Goal: Task Accomplishment & Management: Complete application form

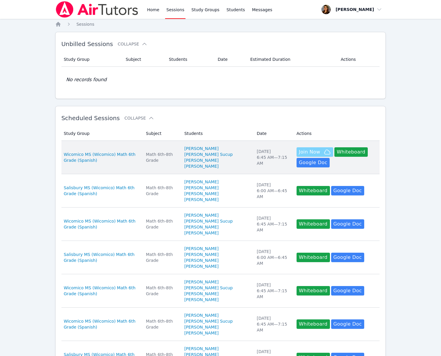
click at [310, 156] on span "Join Now" at bounding box center [309, 152] width 21 height 7
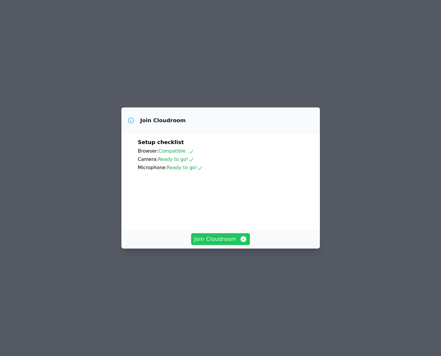
click at [228, 240] on span "Join Cloudroom" at bounding box center [220, 239] width 53 height 8
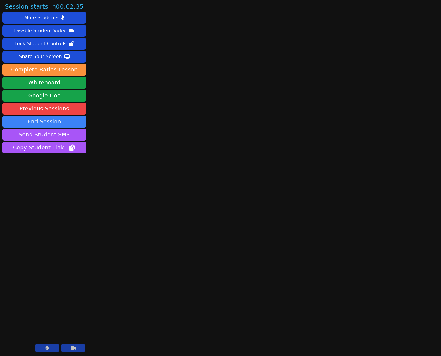
drag, startPoint x: 74, startPoint y: 350, endPoint x: 57, endPoint y: 351, distance: 16.2
click at [61, 351] on div at bounding box center [60, 349] width 50 height 8
click at [52, 350] on button at bounding box center [47, 348] width 24 height 7
drag, startPoint x: 71, startPoint y: 346, endPoint x: 63, endPoint y: 342, distance: 9.4
click at [71, 346] on button at bounding box center [73, 348] width 24 height 7
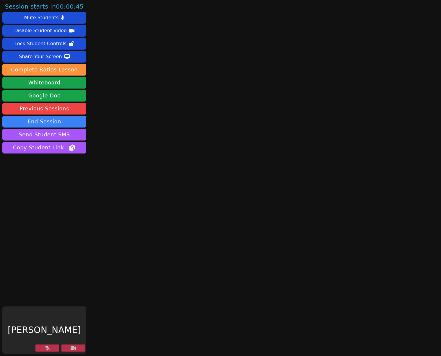
click at [73, 348] on icon at bounding box center [73, 348] width 6 height 5
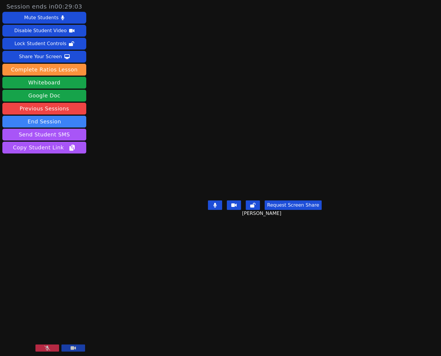
click at [46, 349] on icon at bounding box center [47, 348] width 6 height 5
click at [43, 83] on button "Whiteboard" at bounding box center [44, 83] width 84 height 12
click at [46, 349] on icon at bounding box center [47, 348] width 4 height 5
click at [45, 348] on icon at bounding box center [47, 348] width 6 height 5
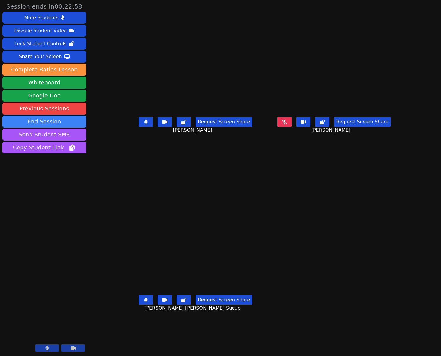
click at [287, 124] on icon at bounding box center [284, 122] width 6 height 5
drag, startPoint x: 128, startPoint y: 314, endPoint x: 127, endPoint y: 310, distance: 4.1
click at [139, 305] on button at bounding box center [146, 299] width 14 height 9
click at [144, 124] on icon at bounding box center [145, 122] width 3 height 5
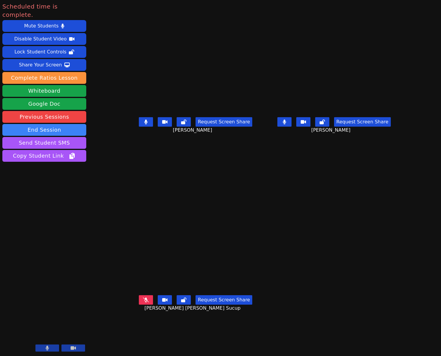
click at [143, 302] on icon at bounding box center [146, 300] width 6 height 5
drag, startPoint x: 164, startPoint y: 188, endPoint x: 115, endPoint y: 164, distance: 54.5
click at [164, 188] on div "Mileydi Eliza Alquejay Sucup Request Screen Share Mileydi Eliza Alquejay Sucup" at bounding box center [195, 267] width 133 height 178
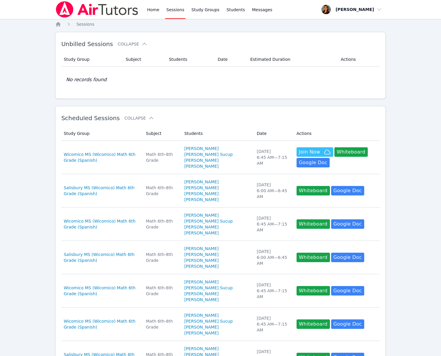
drag, startPoint x: 168, startPoint y: 149, endPoint x: 165, endPoint y: 148, distance: 3.3
click at [169, 149] on td "Subject Math 6th-8th Grade" at bounding box center [161, 157] width 38 height 33
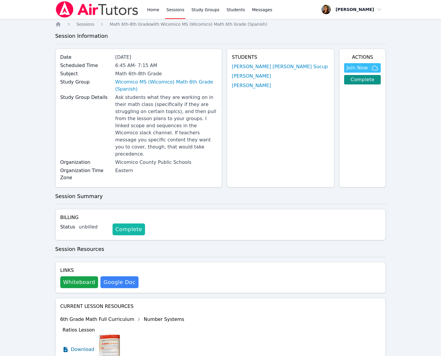
click at [125, 224] on link "Complete" at bounding box center [129, 230] width 32 height 12
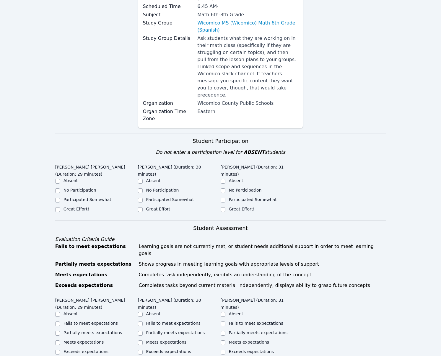
scroll to position [71, 0]
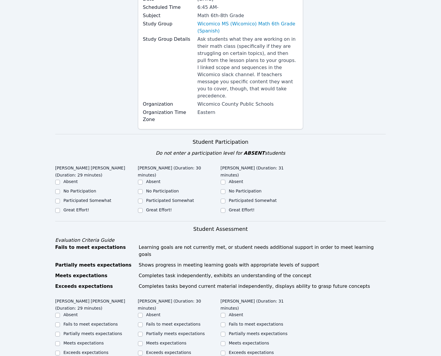
click at [85, 198] on label "Participated Somewhat" at bounding box center [87, 200] width 48 height 5
click at [60, 199] on input "Participated Somewhat" at bounding box center [57, 201] width 5 height 5
checkbox input "true"
click at [152, 189] on label "No Participation" at bounding box center [162, 191] width 33 height 5
click at [143, 189] on input "No Participation" at bounding box center [140, 191] width 5 height 5
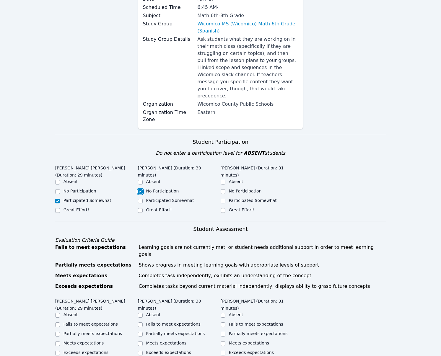
checkbox input "true"
click at [241, 208] on label "Great Effort!" at bounding box center [242, 210] width 26 height 5
click at [225, 208] on input "Great Effort!" at bounding box center [223, 210] width 5 height 5
checkbox input "true"
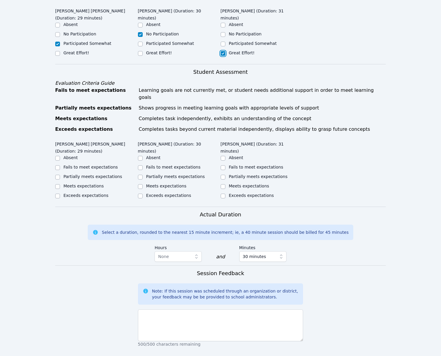
scroll to position [237, 0]
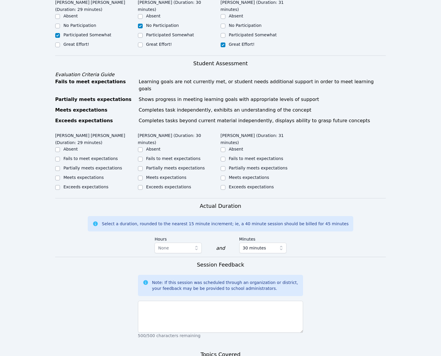
click at [83, 166] on label "Partially meets expectations" at bounding box center [92, 168] width 59 height 5
click at [60, 166] on input "Partially meets expectations" at bounding box center [57, 168] width 5 height 5
checkbox input "true"
click at [175, 166] on label "Partially meets expectations" at bounding box center [175, 168] width 59 height 5
click at [143, 166] on input "Partially meets expectations" at bounding box center [140, 168] width 5 height 5
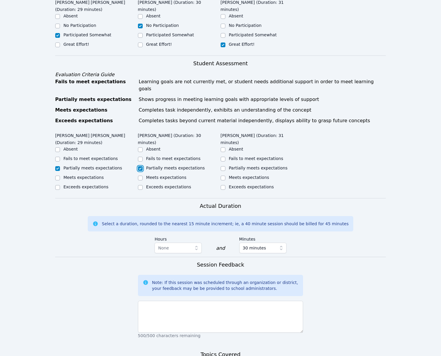
checkbox input "true"
click at [241, 175] on label "Meets expectations" at bounding box center [249, 177] width 40 height 5
click at [225, 176] on input "Meets expectations" at bounding box center [223, 178] width 5 height 5
checkbox input "true"
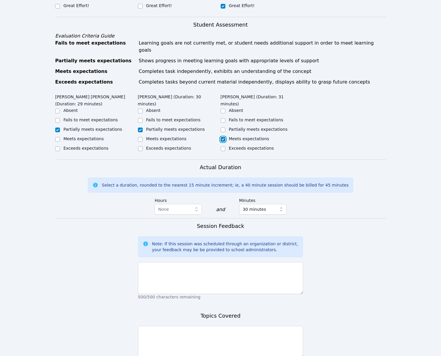
scroll to position [276, 0]
click at [258, 266] on textarea at bounding box center [220, 278] width 165 height 32
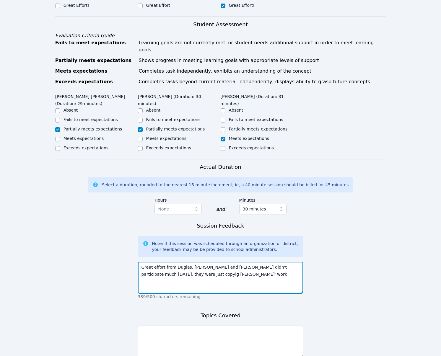
type textarea "Great effort from Duglas. [PERSON_NAME] and [PERSON_NAME] didn't participate mu…"
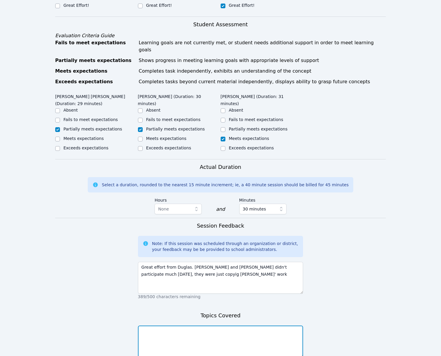
click at [172, 327] on textarea at bounding box center [220, 342] width 165 height 32
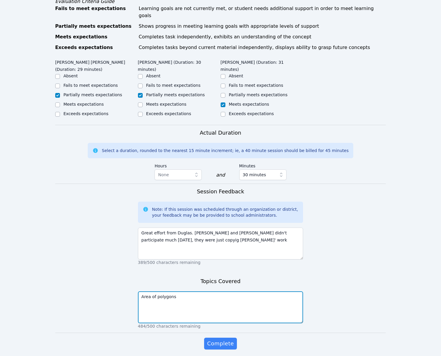
scroll to position [318, 0]
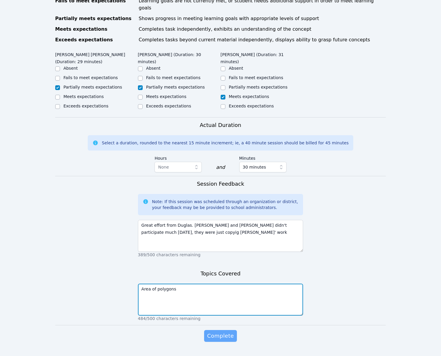
type textarea "Area of polygons"
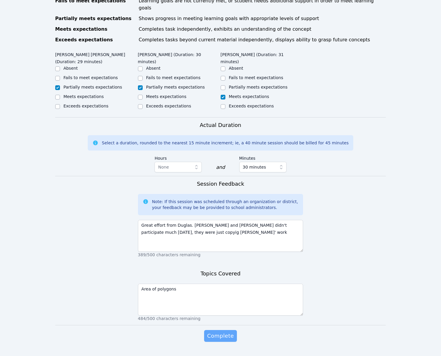
click at [231, 332] on span "Complete" at bounding box center [220, 336] width 27 height 8
